Goal: Information Seeking & Learning: Check status

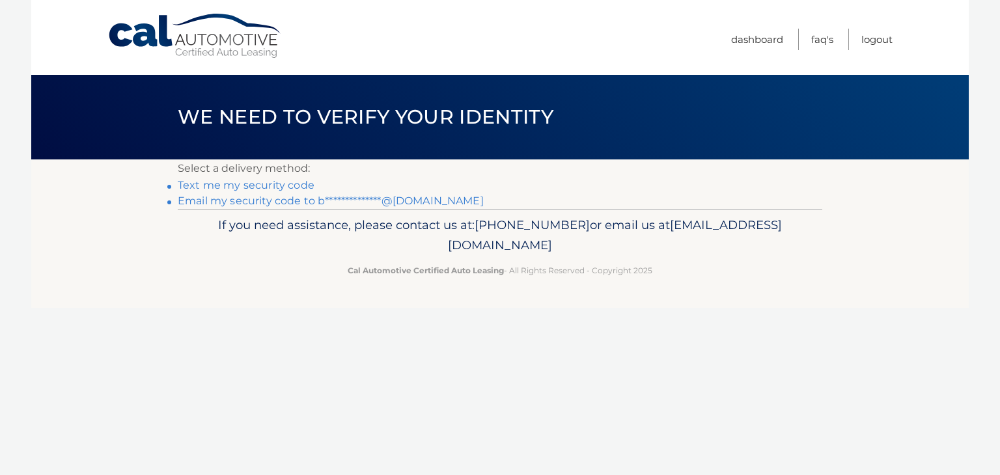
click at [292, 201] on link "**********" at bounding box center [331, 201] width 306 height 12
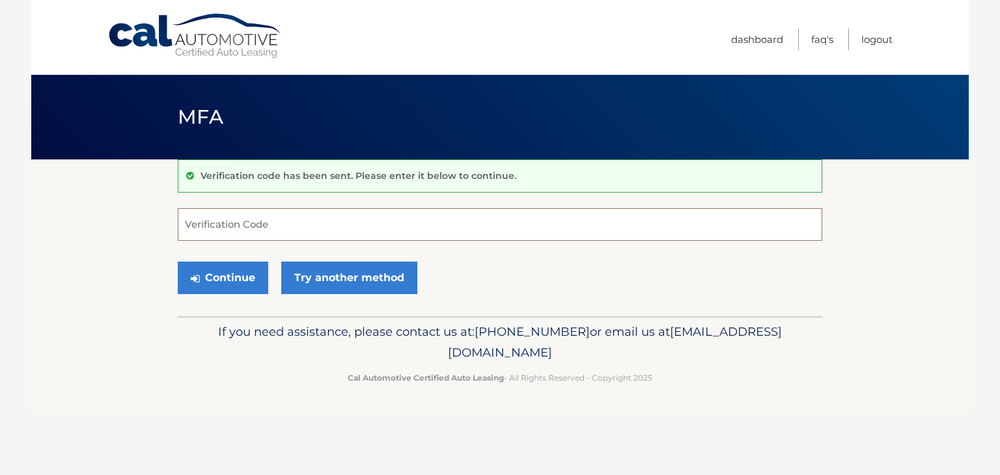
paste input "123815"
type input "123815"
click at [236, 279] on button "Continue" at bounding box center [223, 278] width 90 height 33
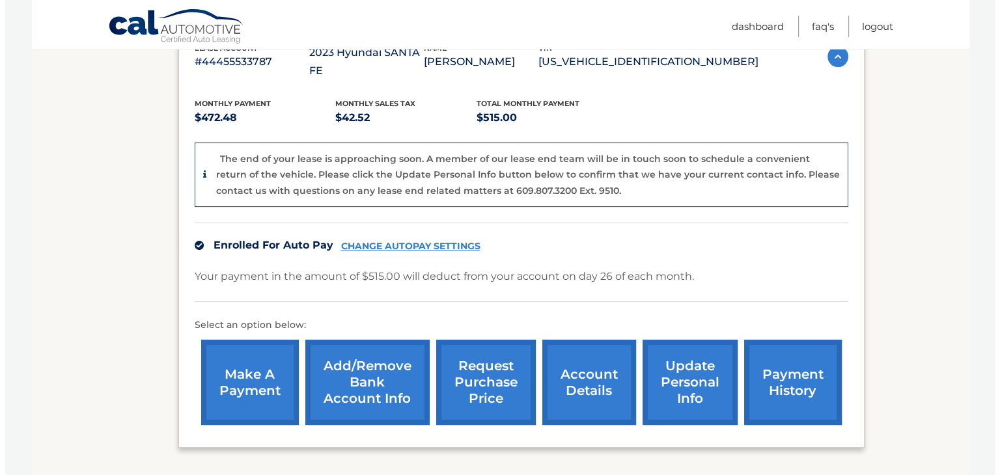
scroll to position [343, 0]
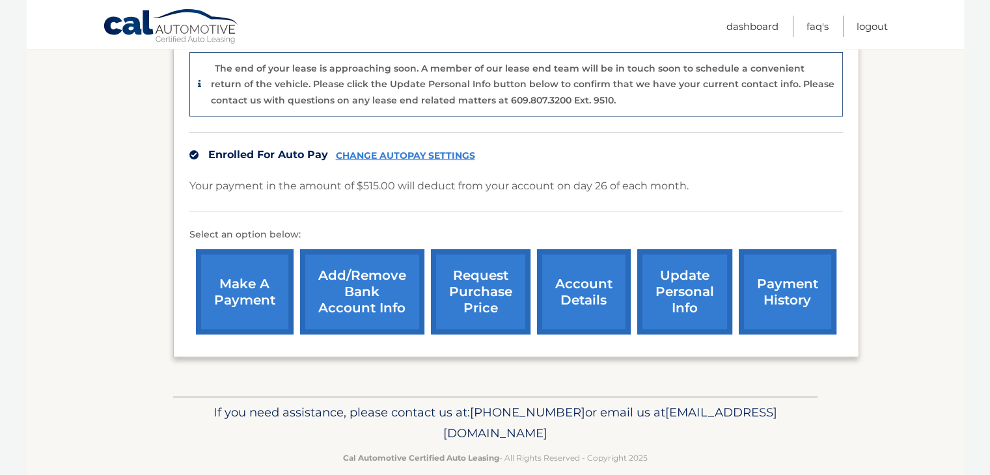
click at [482, 277] on link "request purchase price" at bounding box center [481, 291] width 100 height 85
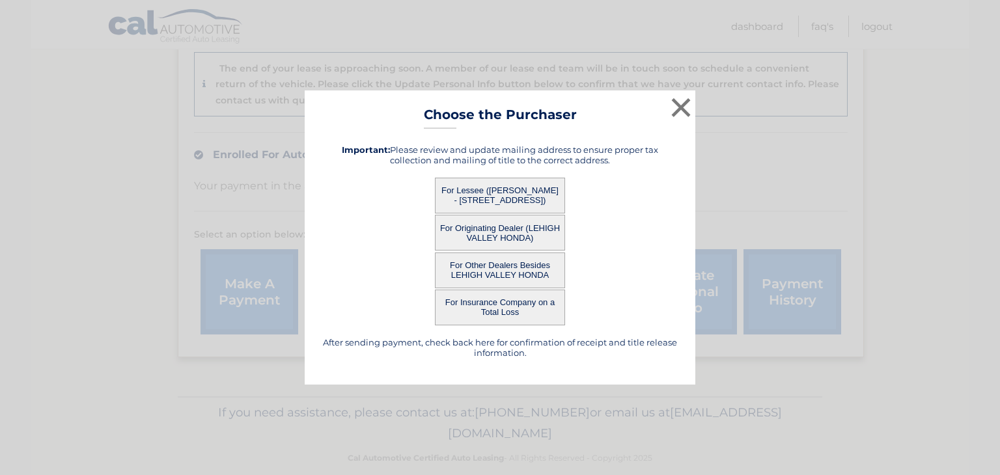
click at [479, 194] on button "For Lessee ([PERSON_NAME] - [STREET_ADDRESS])" at bounding box center [500, 196] width 130 height 36
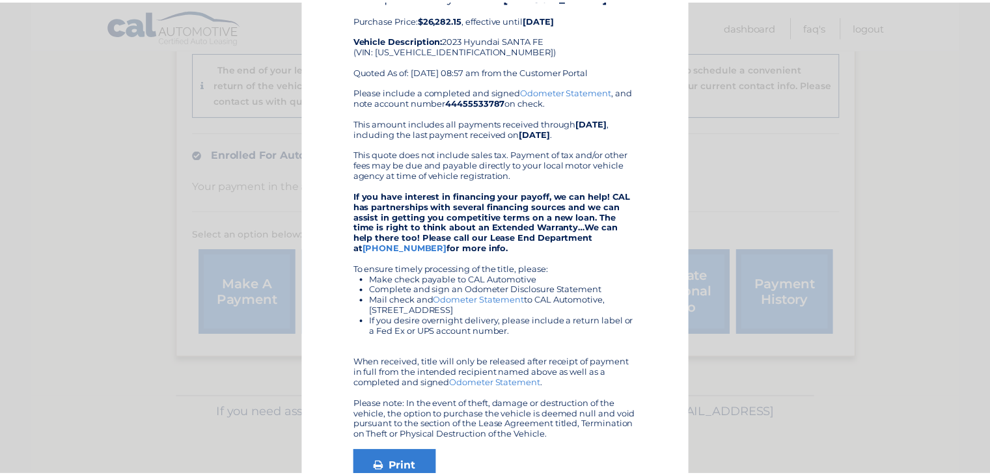
scroll to position [0, 0]
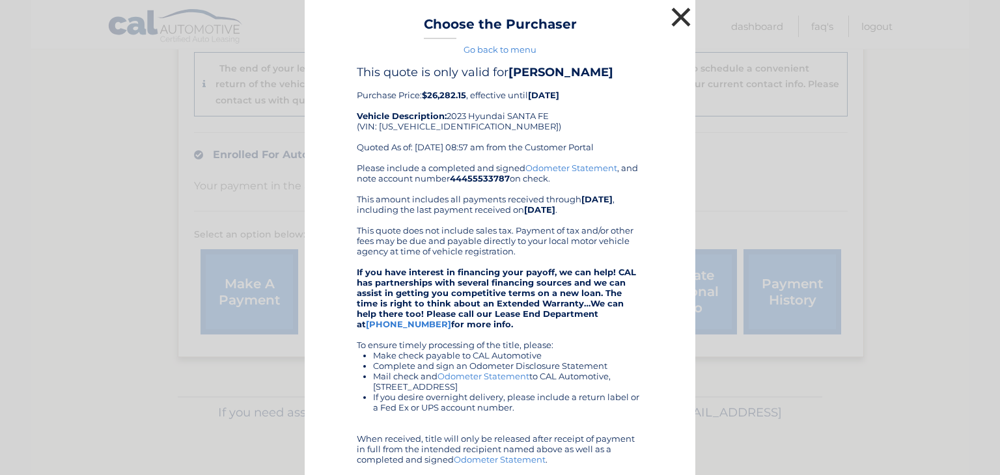
click at [672, 20] on button "×" at bounding box center [681, 17] width 26 height 26
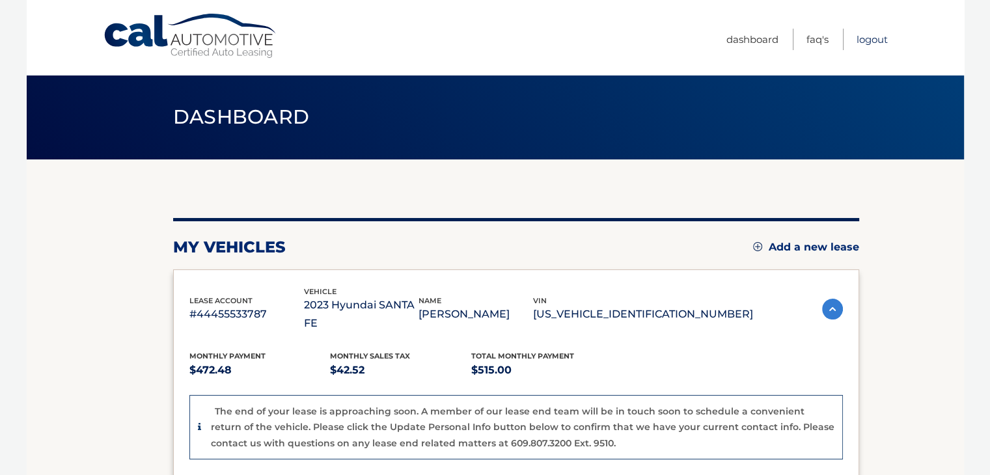
click at [869, 39] on link "Logout" at bounding box center [872, 39] width 31 height 21
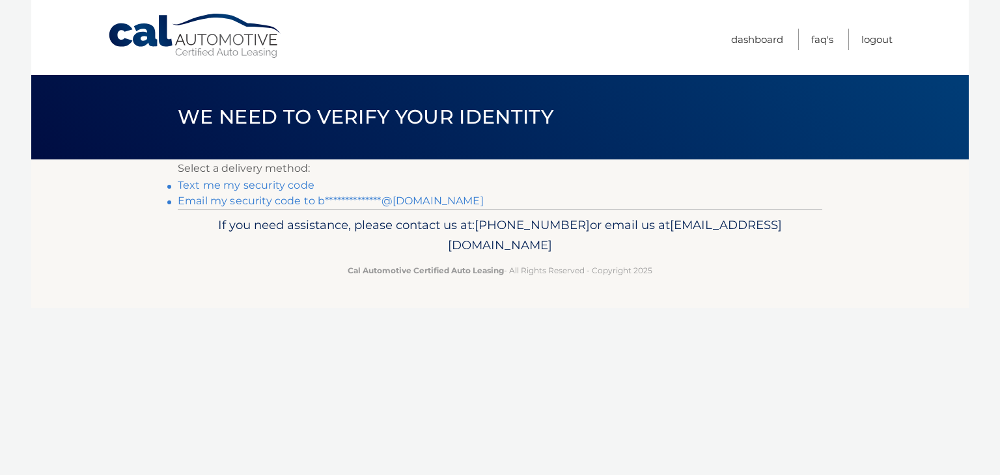
click at [268, 199] on link "**********" at bounding box center [331, 201] width 306 height 12
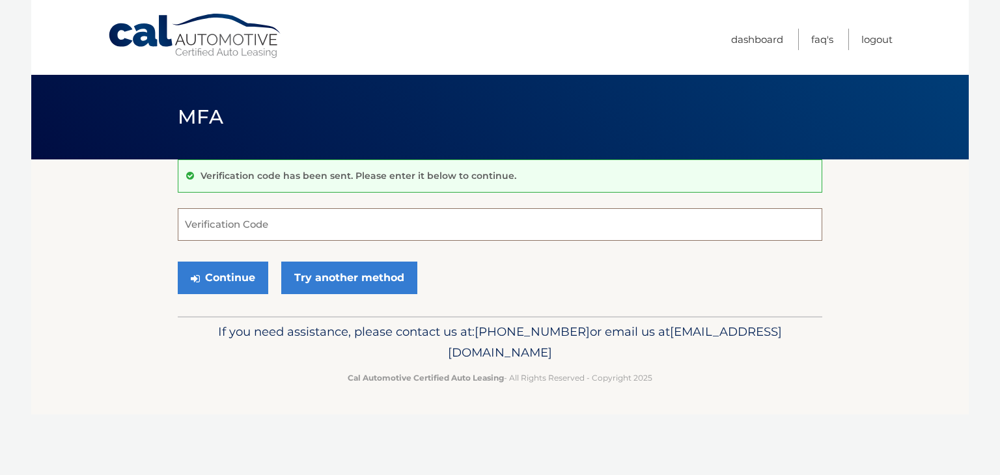
paste input "133594"
click at [247, 279] on button "Continue" at bounding box center [223, 278] width 90 height 33
click at [246, 231] on input "133594" at bounding box center [500, 224] width 644 height 33
click at [217, 226] on input "133594" at bounding box center [500, 224] width 644 height 33
click at [219, 273] on button "Continue" at bounding box center [223, 278] width 90 height 33
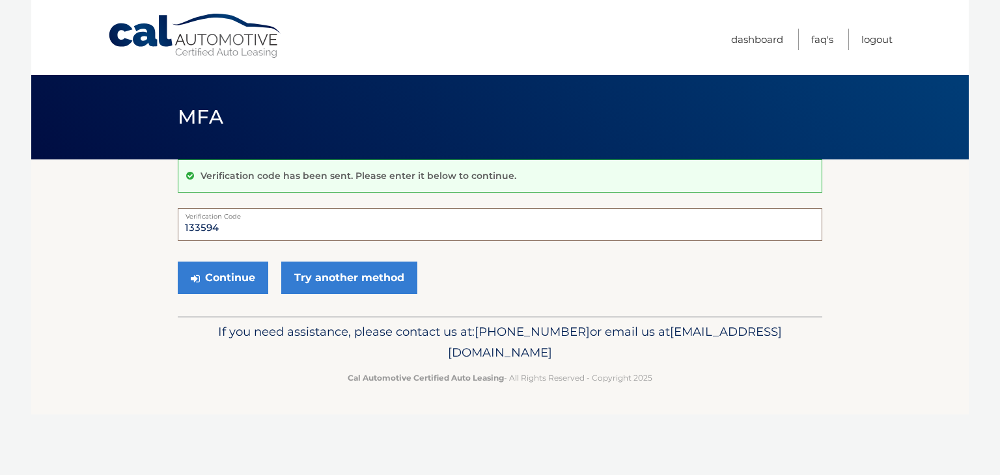
drag, startPoint x: 216, startPoint y: 227, endPoint x: 173, endPoint y: 225, distance: 43.0
click at [173, 225] on section "Verification code has been sent. Please enter it below to continue. 133594 Veri…" at bounding box center [499, 237] width 937 height 157
click at [228, 229] on input "133594" at bounding box center [500, 224] width 644 height 33
click at [186, 223] on input "133594" at bounding box center [500, 224] width 644 height 33
click at [210, 221] on input "33594" at bounding box center [500, 224] width 644 height 33
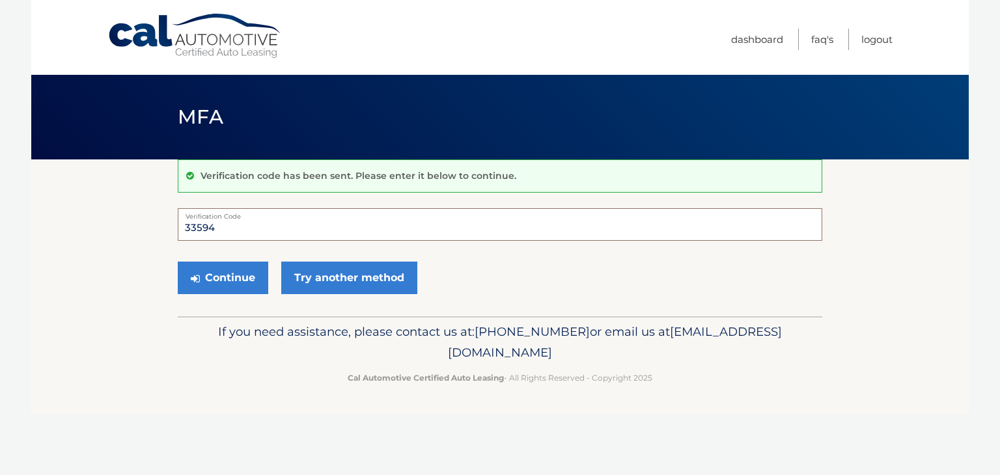
drag, startPoint x: 213, startPoint y: 223, endPoint x: 184, endPoint y: 225, distance: 29.3
click at [184, 225] on input "33594" at bounding box center [500, 224] width 644 height 33
paste input "1"
click at [217, 274] on button "Continue" at bounding box center [223, 278] width 90 height 33
click at [216, 225] on input "133594" at bounding box center [500, 224] width 644 height 33
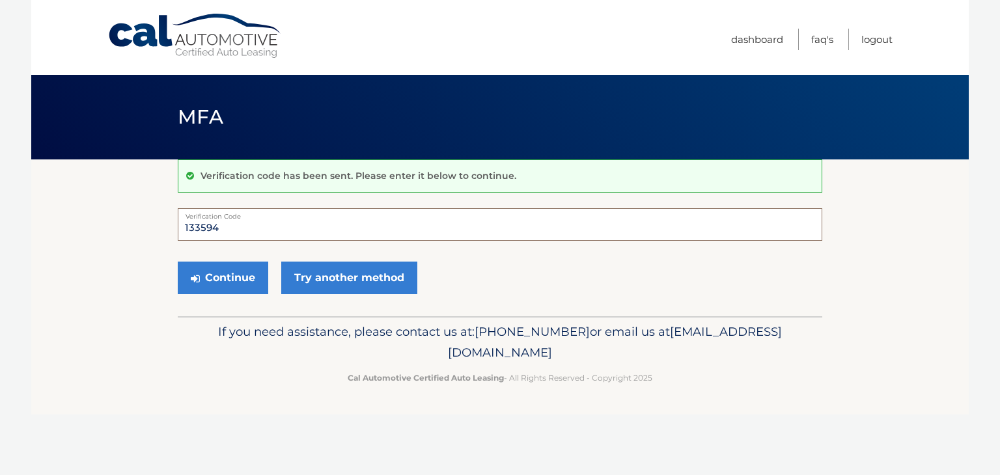
drag, startPoint x: 221, startPoint y: 225, endPoint x: 169, endPoint y: 225, distance: 52.7
click at [169, 225] on section "Verification code has been sent. Please enter it below to continue. 133594 Veri…" at bounding box center [499, 237] width 937 height 157
type input "133594"
click at [214, 282] on button "Continue" at bounding box center [223, 278] width 90 height 33
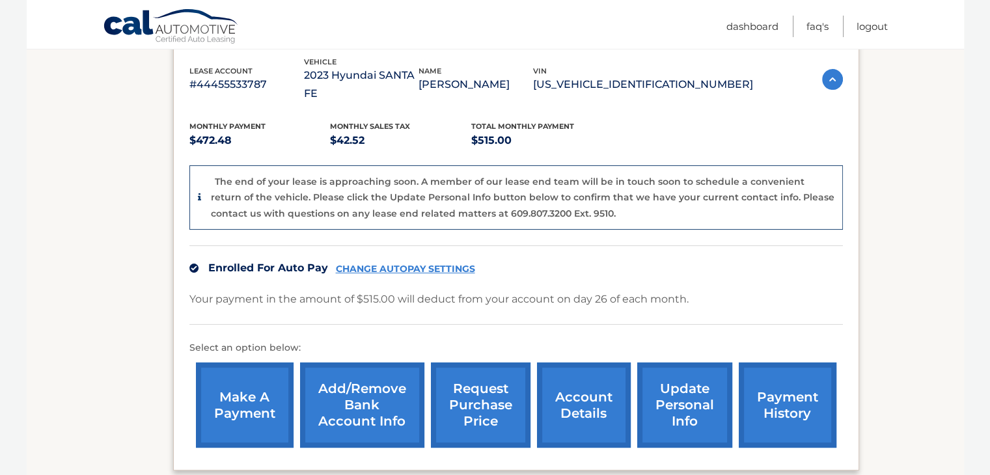
scroll to position [260, 0]
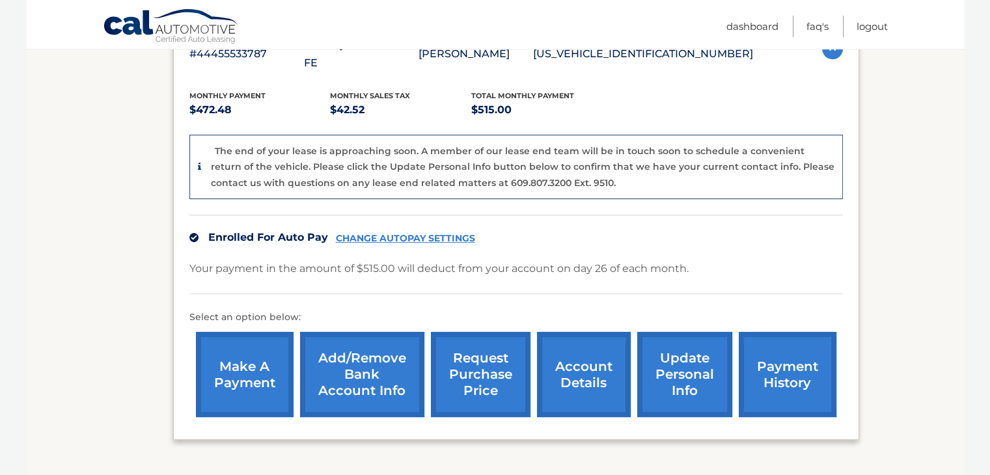
click at [579, 359] on link "account details" at bounding box center [584, 374] width 94 height 85
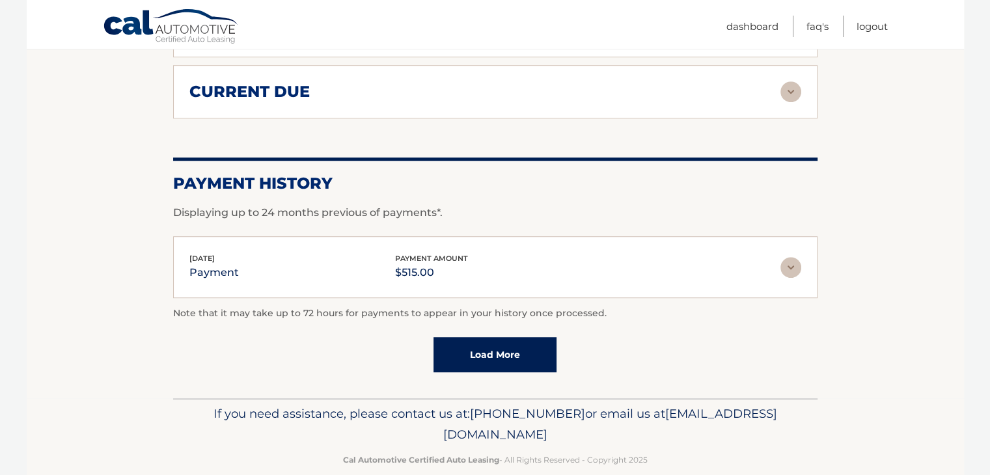
scroll to position [568, 0]
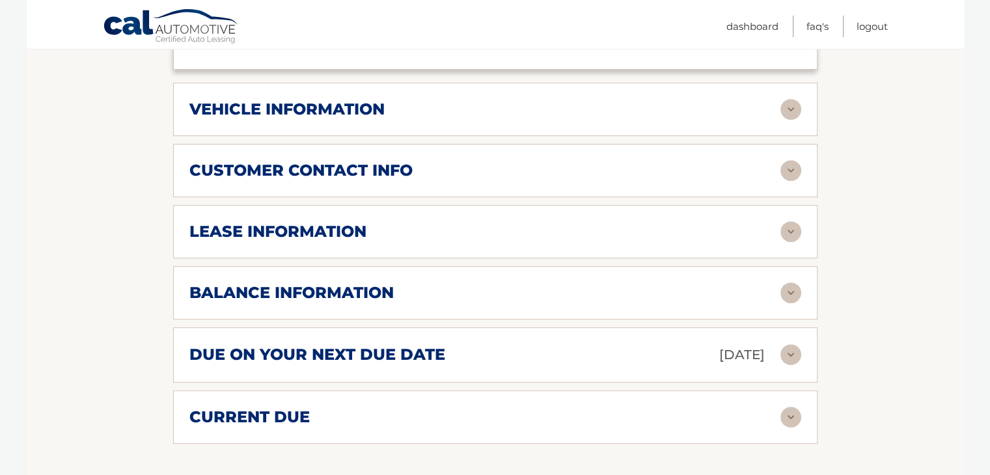
click at [354, 222] on h2 "lease information" at bounding box center [277, 232] width 177 height 20
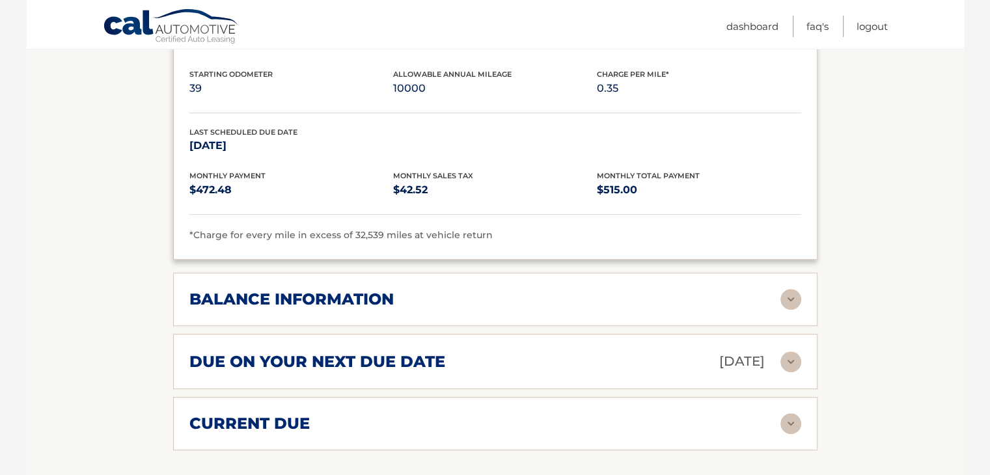
scroll to position [828, 0]
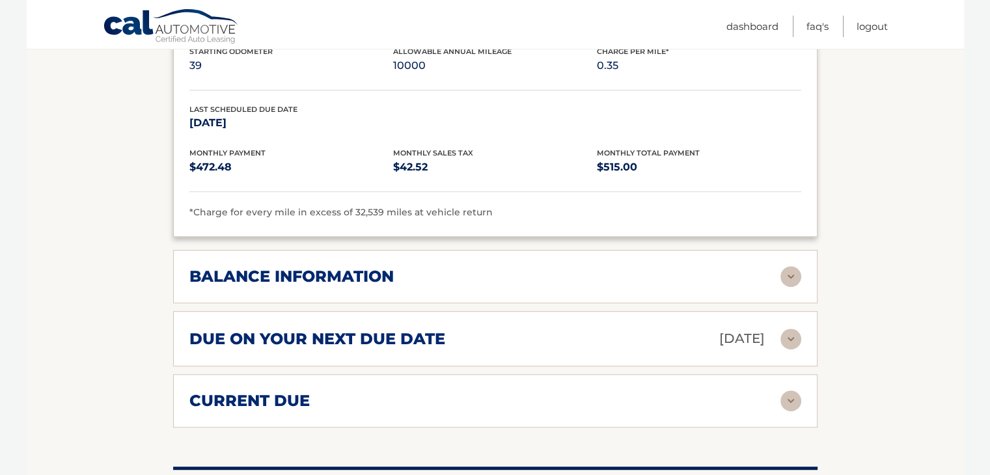
click at [497, 267] on div "balance information" at bounding box center [484, 277] width 591 height 20
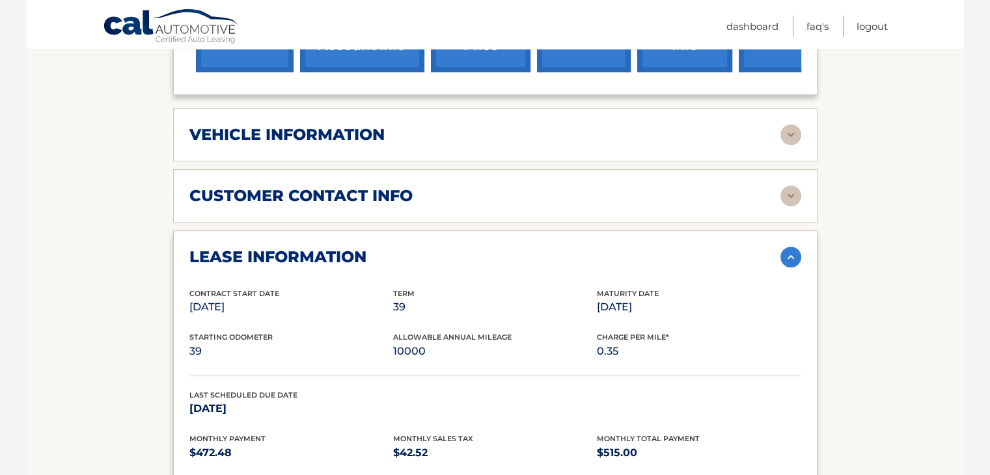
scroll to position [575, 0]
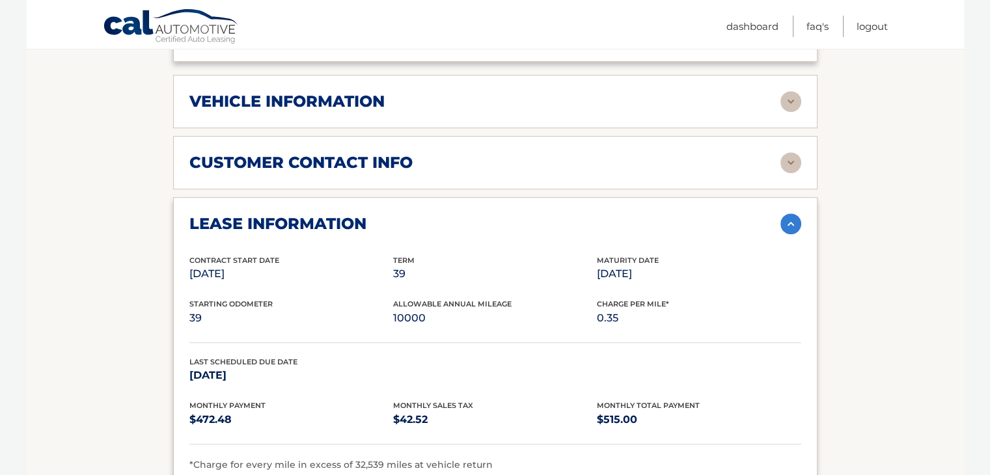
click at [270, 214] on h2 "lease information" at bounding box center [277, 224] width 177 height 20
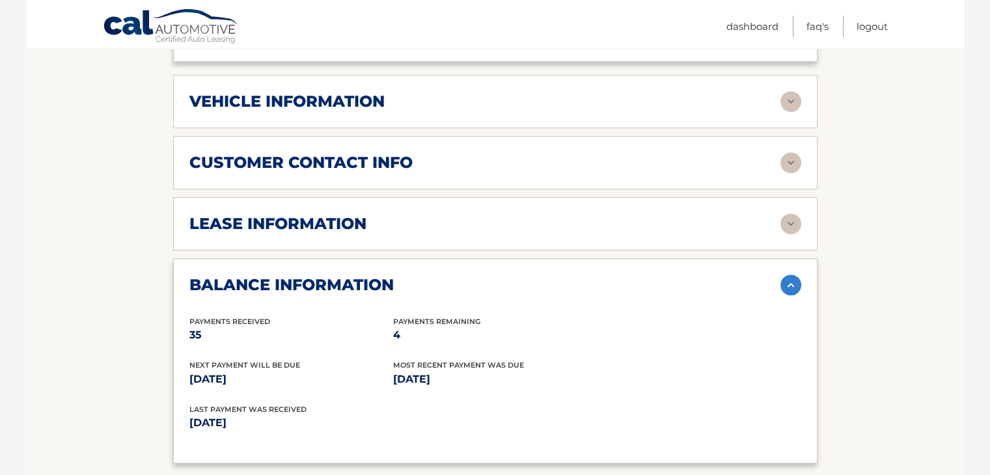
click at [270, 214] on h2 "lease information" at bounding box center [277, 224] width 177 height 20
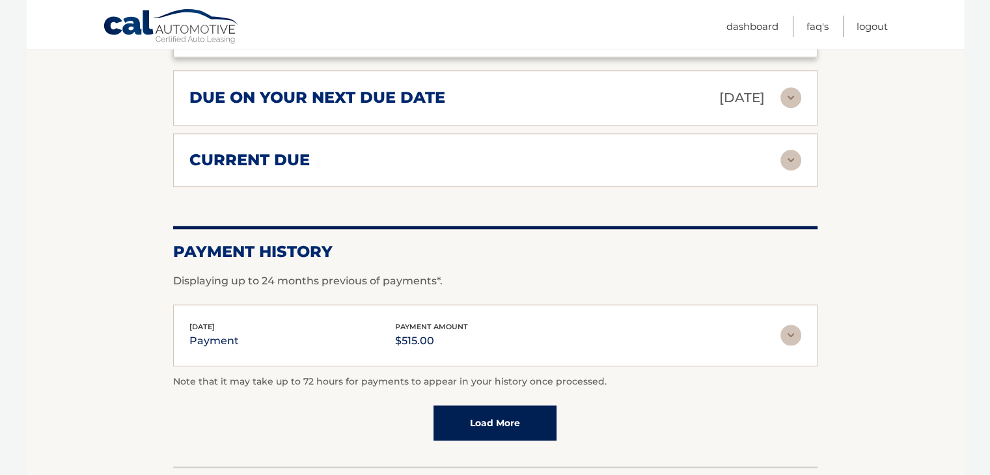
scroll to position [1291, 0]
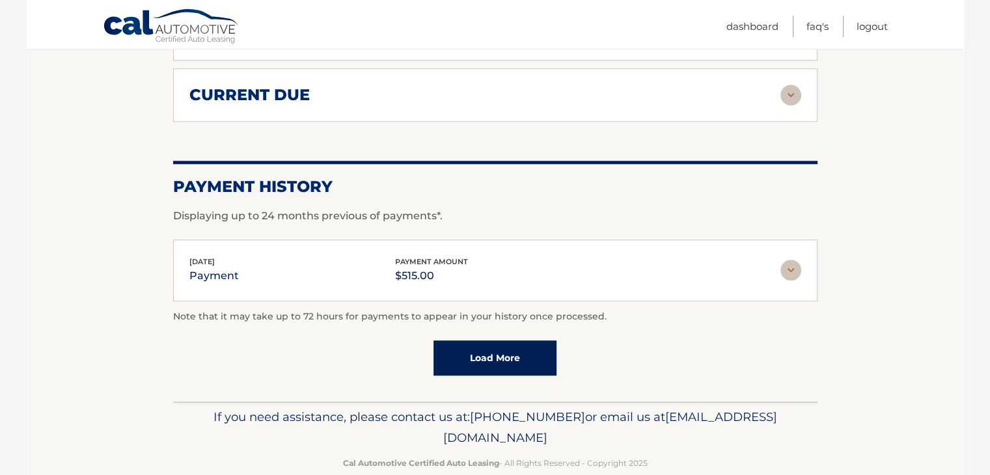
click at [501, 340] on link "Load More" at bounding box center [495, 357] width 123 height 35
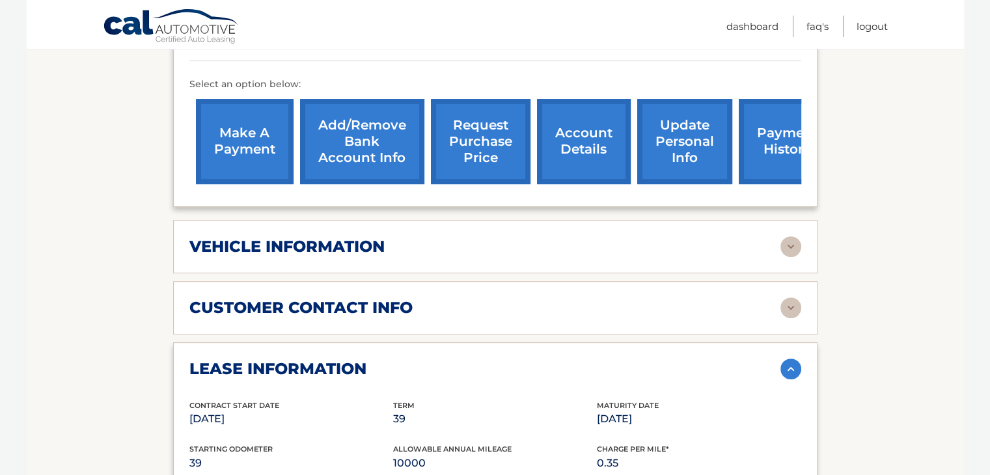
scroll to position [398, 0]
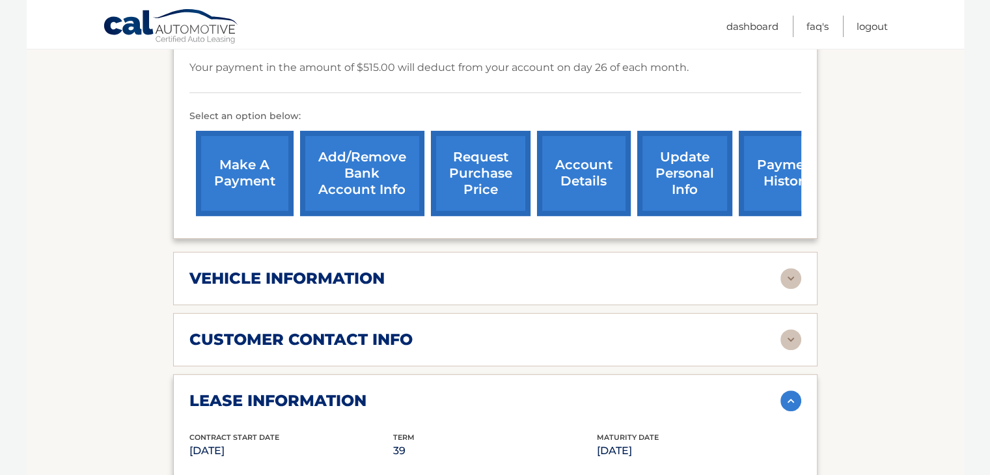
click at [359, 269] on h2 "vehicle information" at bounding box center [286, 279] width 195 height 20
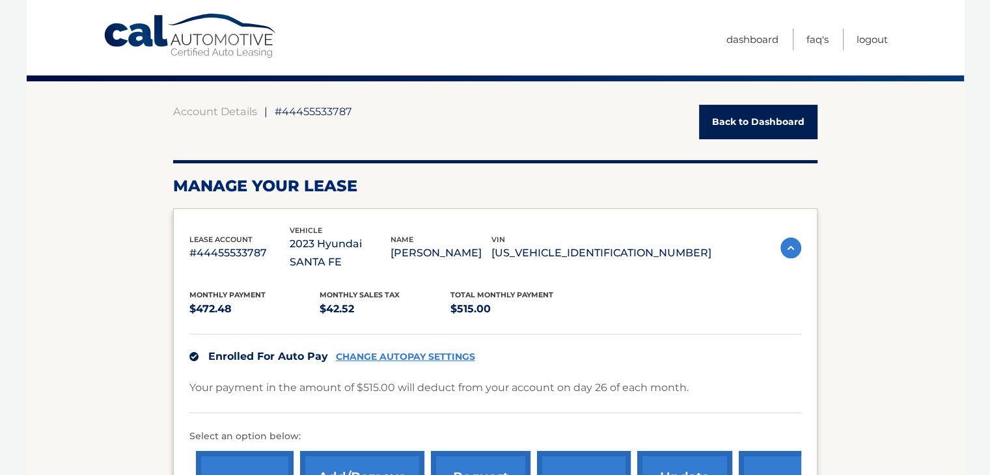
scroll to position [0, 0]
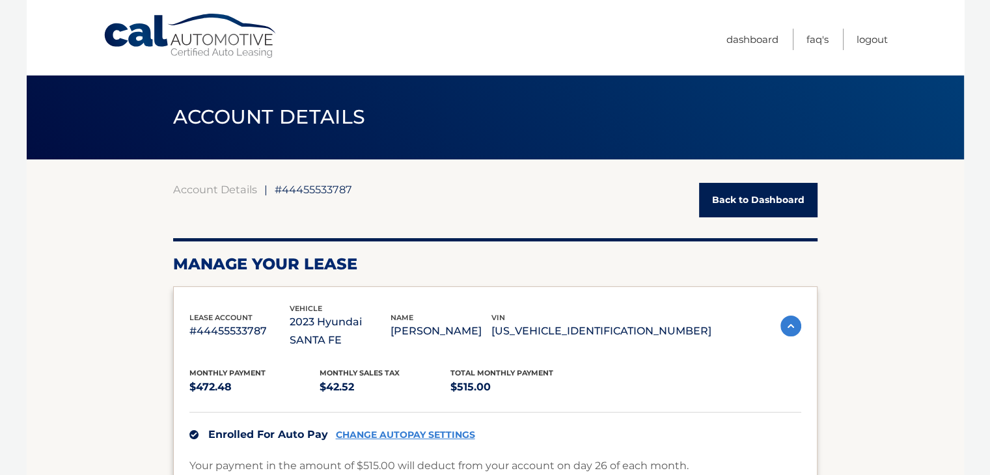
click at [736, 201] on link "Back to Dashboard" at bounding box center [758, 200] width 118 height 34
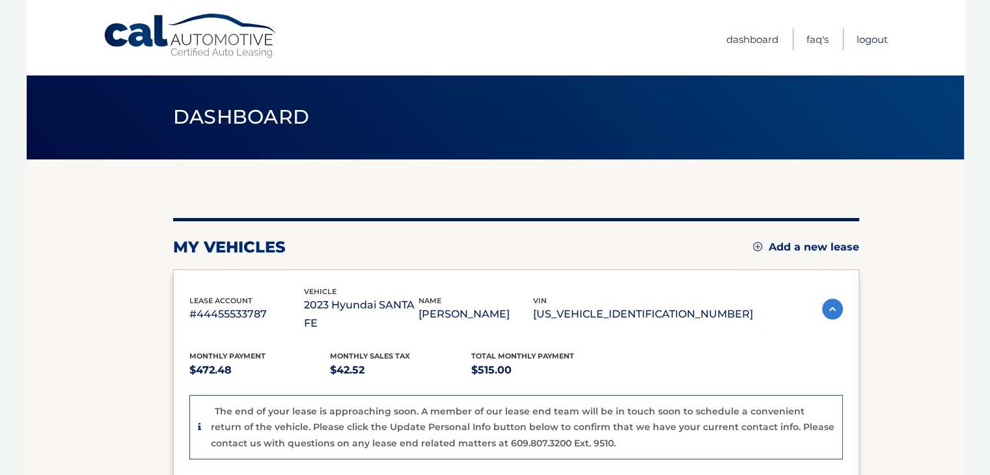
click at [869, 37] on link "Logout" at bounding box center [872, 39] width 31 height 21
